Goal: Use online tool/utility: Use online tool/utility

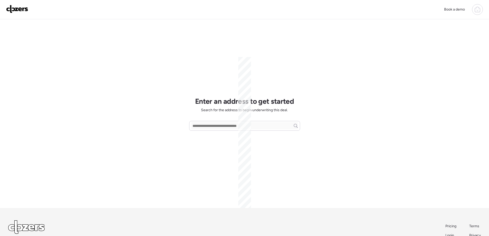
scroll to position [62, 0]
click at [219, 126] on input "text" at bounding box center [244, 125] width 106 height 7
paste input "**********"
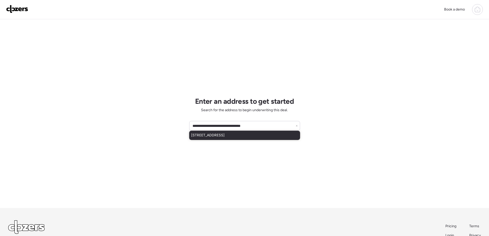
click at [210, 138] on span "[STREET_ADDRESS]" at bounding box center [207, 135] width 33 height 5
type input "**********"
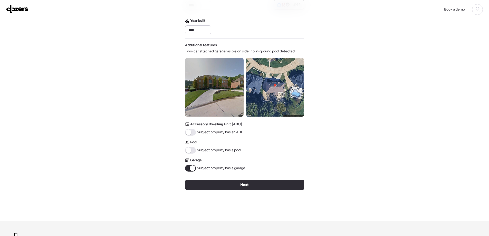
scroll to position [154, 0]
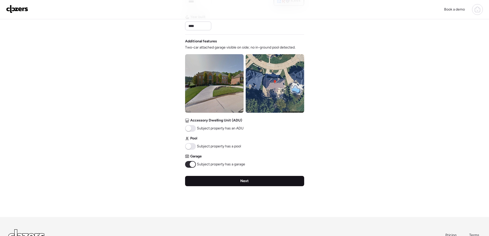
click at [243, 180] on span "Next" at bounding box center [244, 180] width 8 height 5
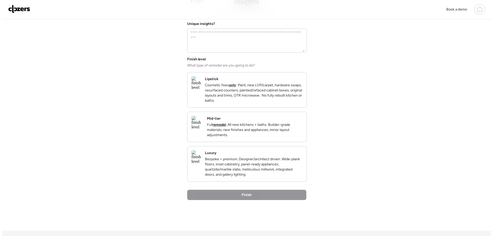
scroll to position [0, 0]
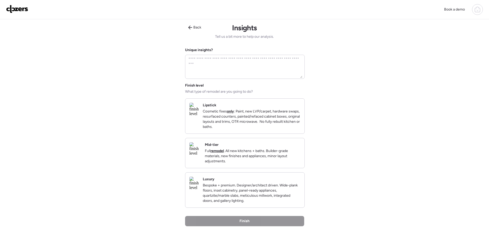
click at [250, 164] on p "Full remodel . All new kitchens + baths. Builder-grade materials, new finishes …" at bounding box center [252, 155] width 95 height 15
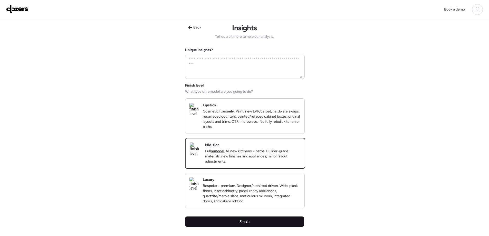
drag, startPoint x: 264, startPoint y: 231, endPoint x: 269, endPoint y: 230, distance: 4.5
click at [265, 227] on div "Finish" at bounding box center [244, 221] width 119 height 10
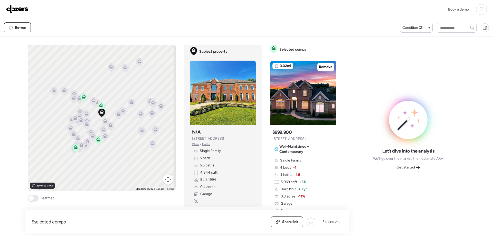
click at [414, 167] on span "Get started" at bounding box center [405, 167] width 18 height 5
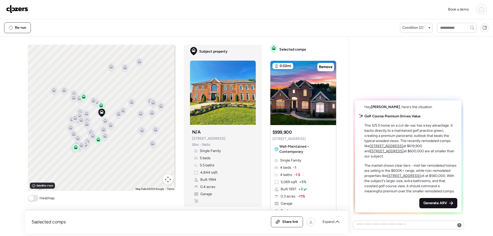
click at [436, 205] on span "Generate ARV" at bounding box center [435, 202] width 24 height 5
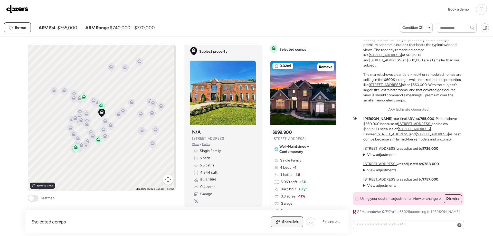
click at [292, 222] on span "Share link" at bounding box center [290, 221] width 16 height 5
